Goal: Information Seeking & Learning: Find specific fact

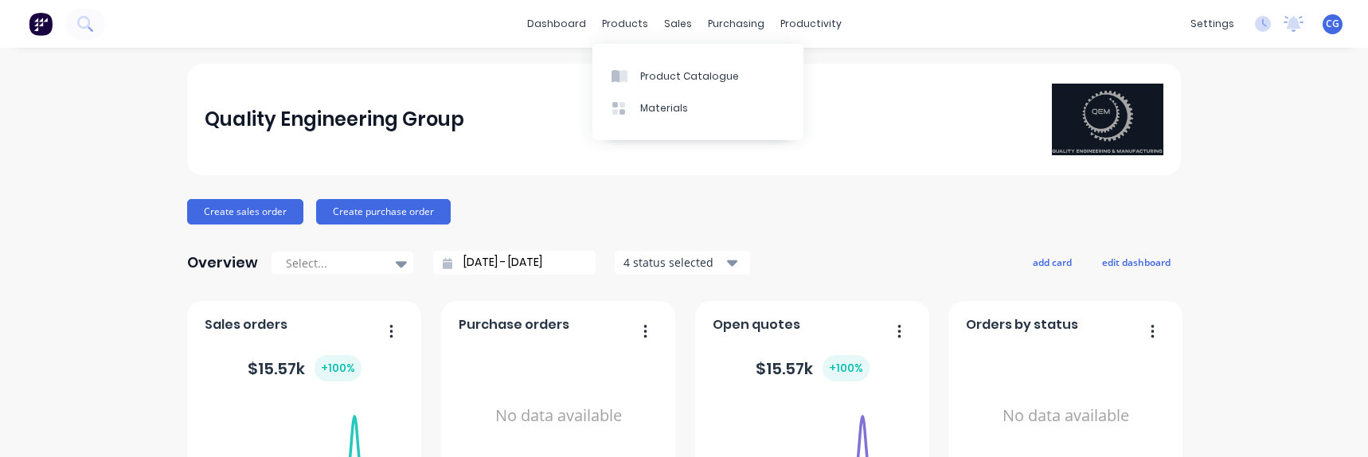
click at [647, 69] on div "Product Catalogue" at bounding box center [689, 76] width 99 height 14
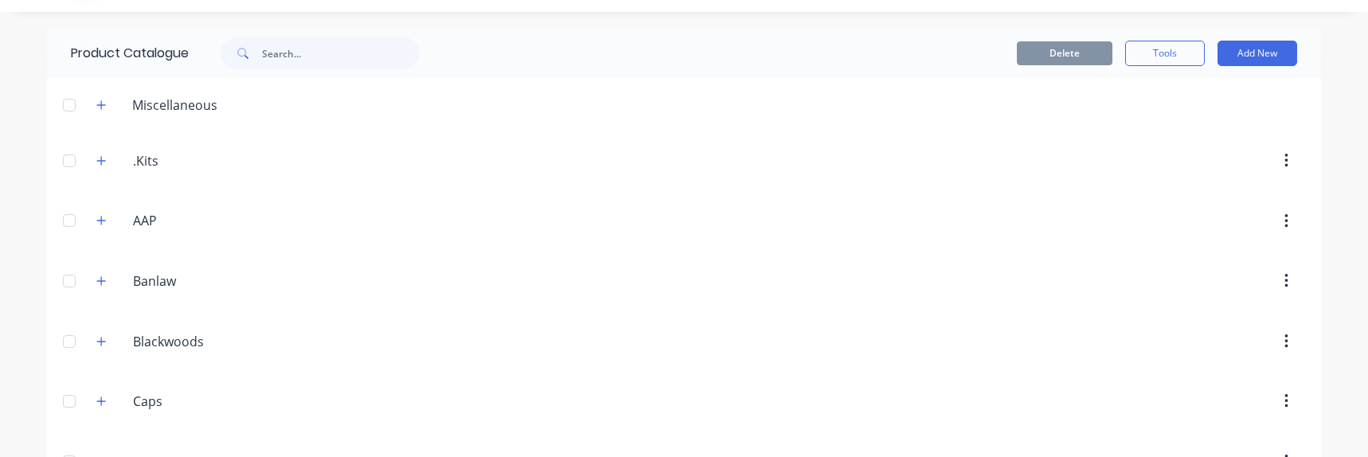
scroll to position [80, 0]
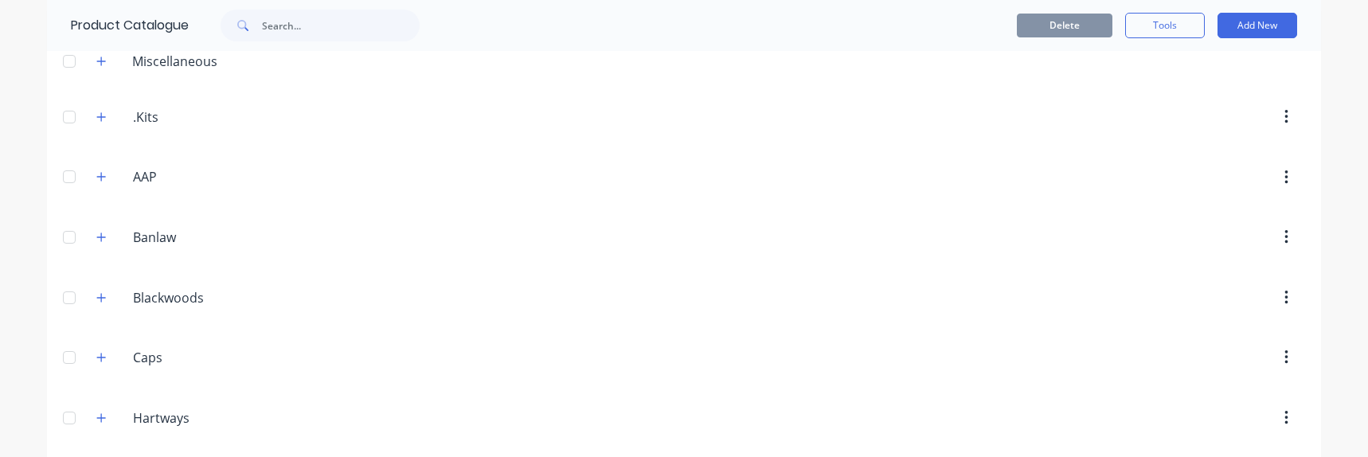
click at [97, 179] on icon "button" at bounding box center [101, 176] width 10 height 11
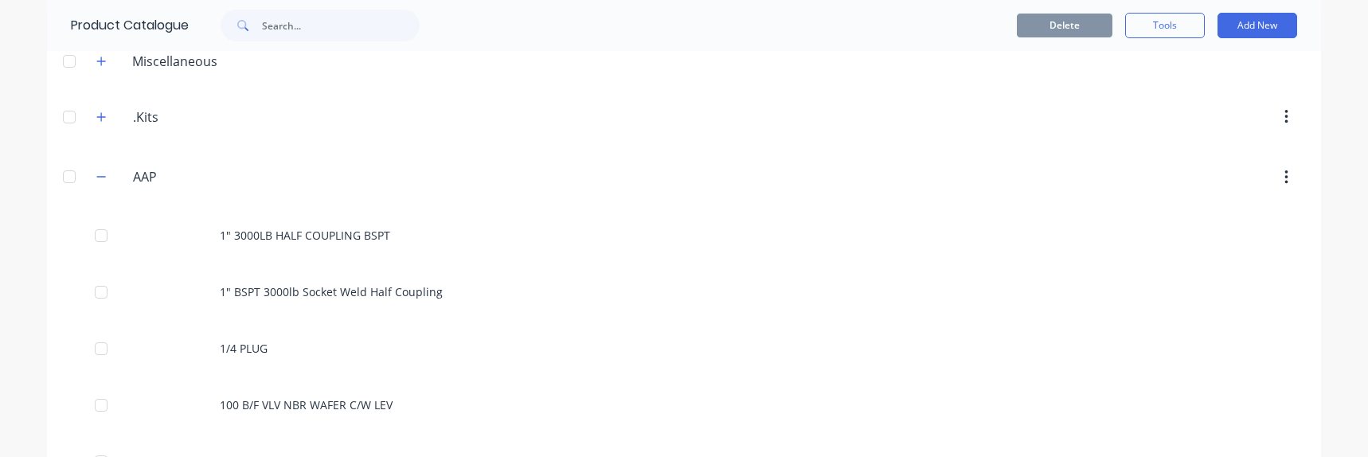
click at [380, 245] on div "1" 3000LB HALF COUPLING BSPT" at bounding box center [684, 235] width 1274 height 57
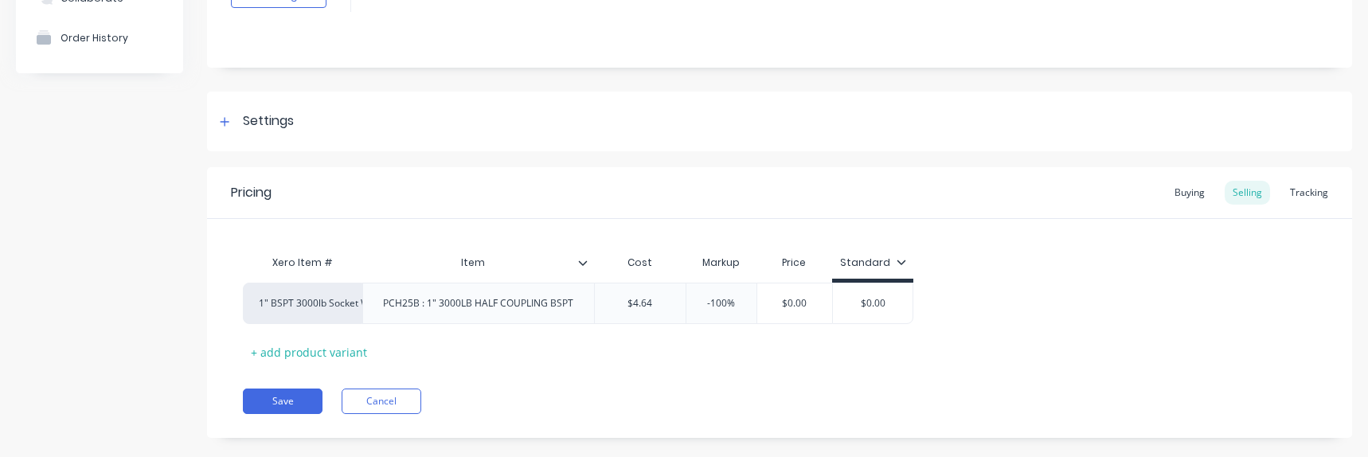
scroll to position [159, 0]
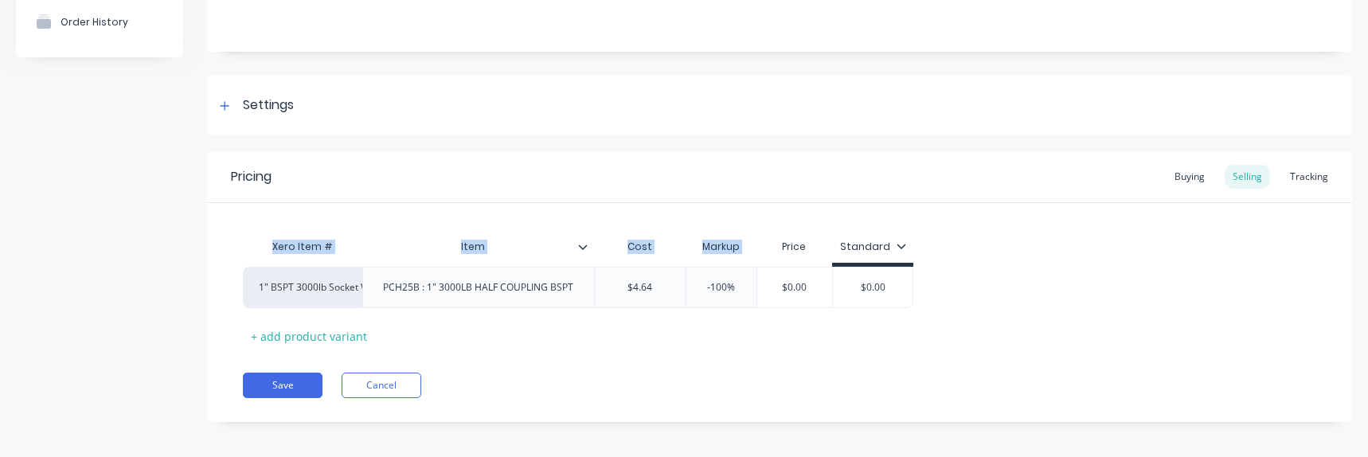
drag, startPoint x: 264, startPoint y: 240, endPoint x: 759, endPoint y: 245, distance: 495.2
click at [759, 245] on div "Xero Item # Item Cost Markup Price Standard" at bounding box center [578, 249] width 670 height 36
copy div "Xero Item # Item Cost Markup"
click at [605, 371] on div "Pricing Buying Selling Tracking Xero Item # Item Cost Markup Price Standard 1" …" at bounding box center [779, 286] width 1145 height 271
